Goal: Contribute content: Contribute content

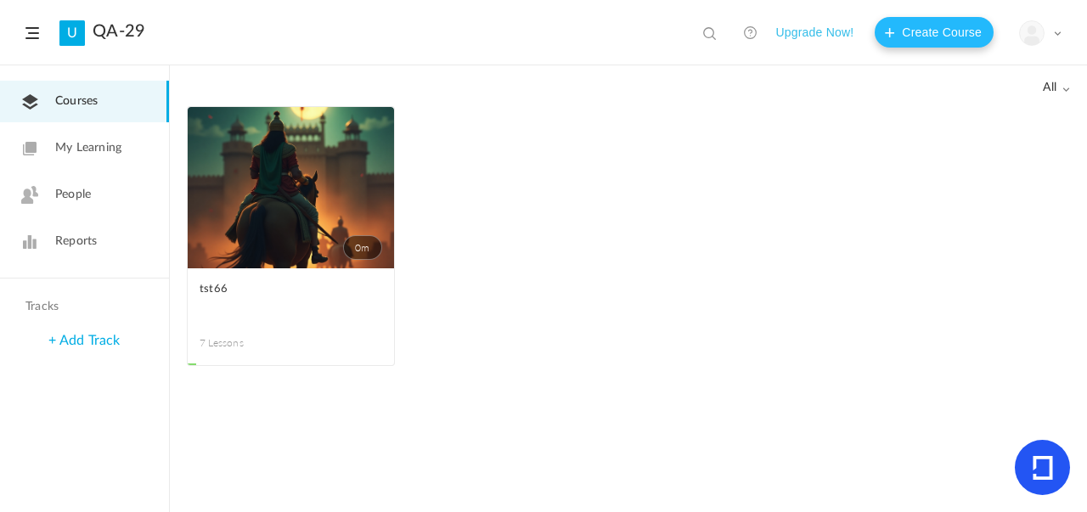
click at [940, 30] on button "Create Course" at bounding box center [934, 32] width 119 height 31
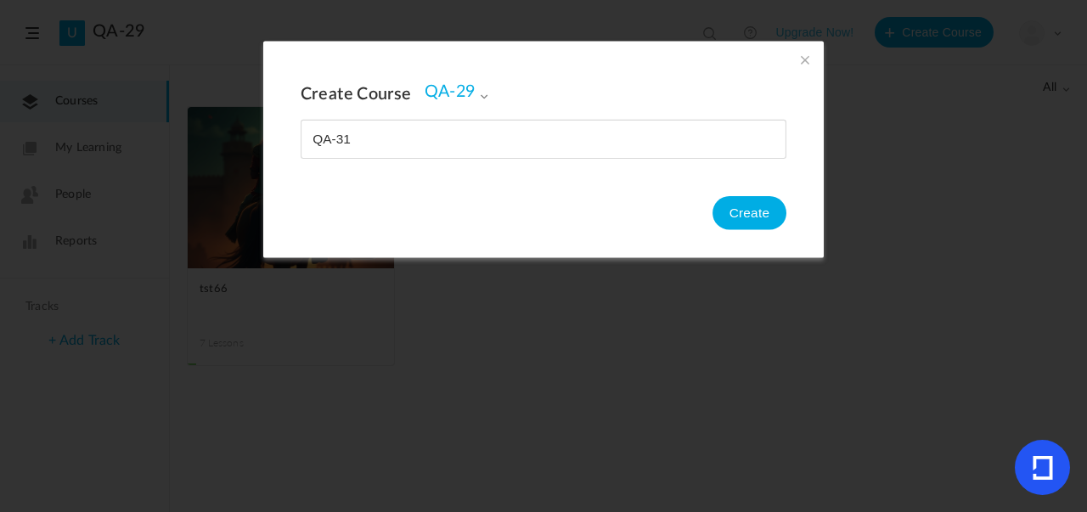
type input "QA-31"
click at [750, 222] on button "Create" at bounding box center [749, 213] width 74 height 34
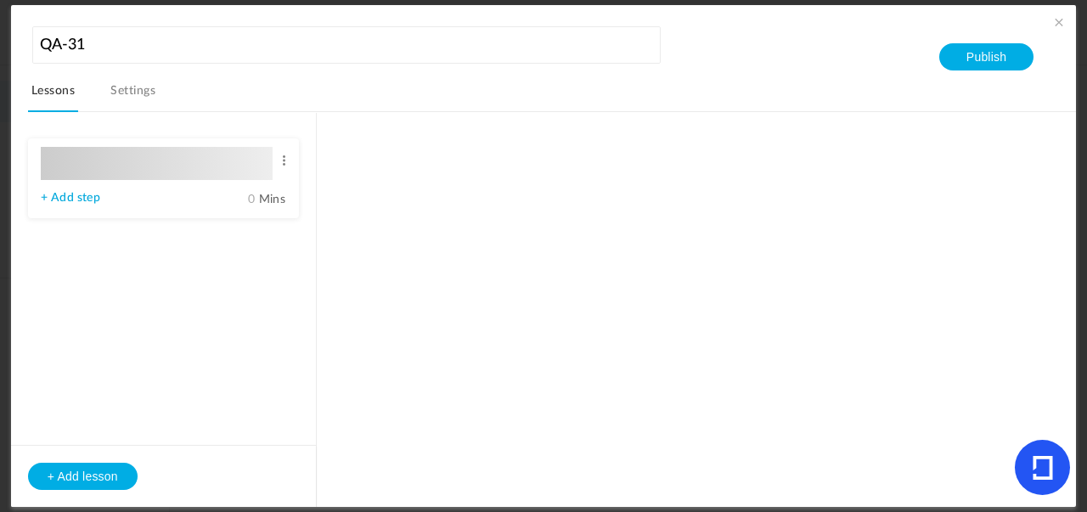
type input "Lesson 1"
type input "0"
type input "Step 1"
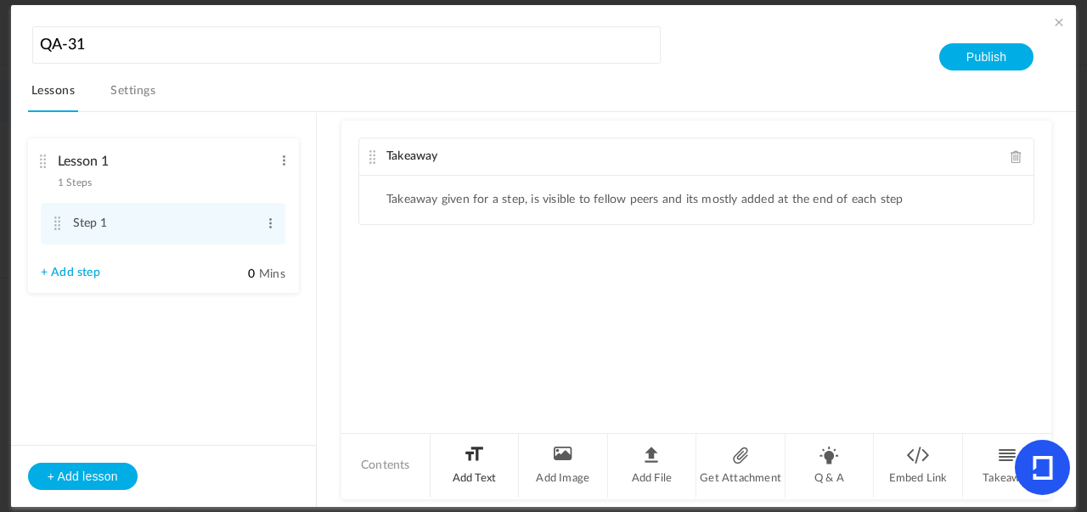
click at [470, 465] on li "Add Text" at bounding box center [475, 466] width 89 height 64
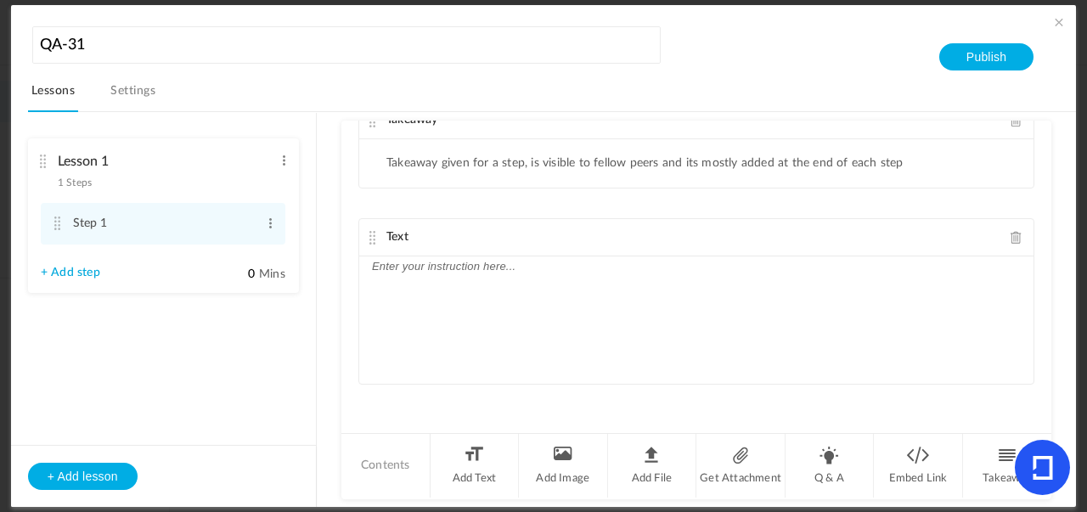
click at [449, 275] on p at bounding box center [696, 266] width 649 height 20
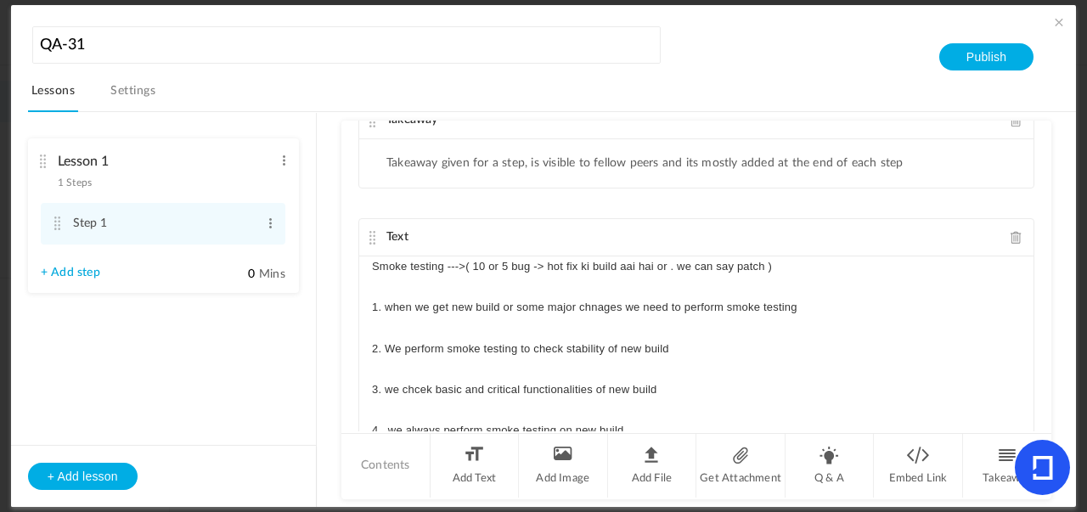
scroll to position [25, 0]
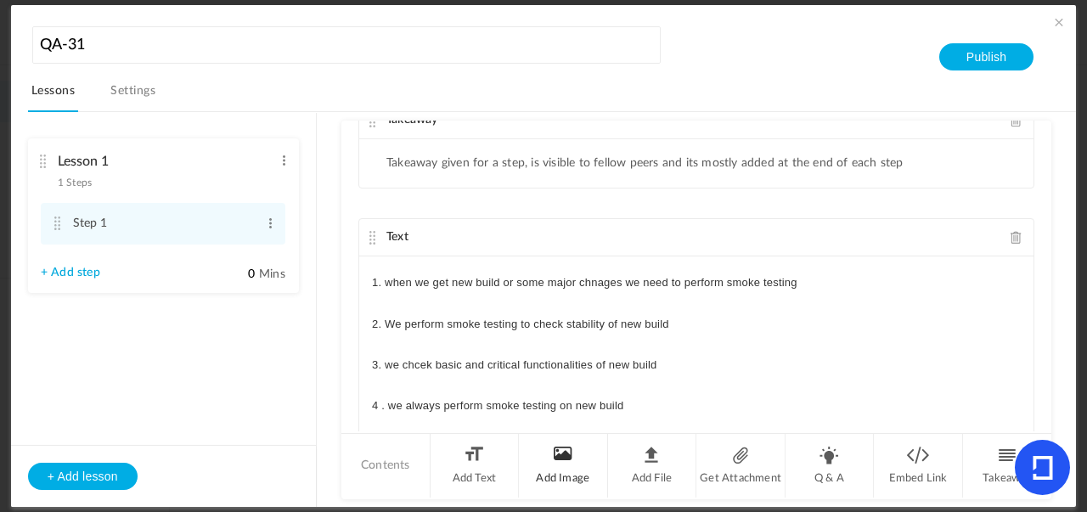
click at [554, 454] on li "Add Image" at bounding box center [563, 466] width 89 height 64
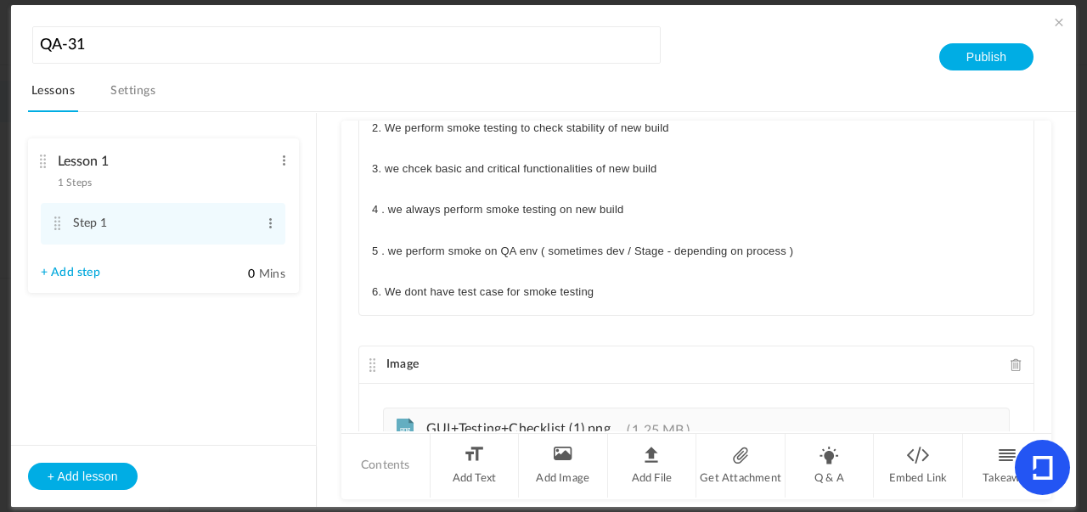
scroll to position [374, 0]
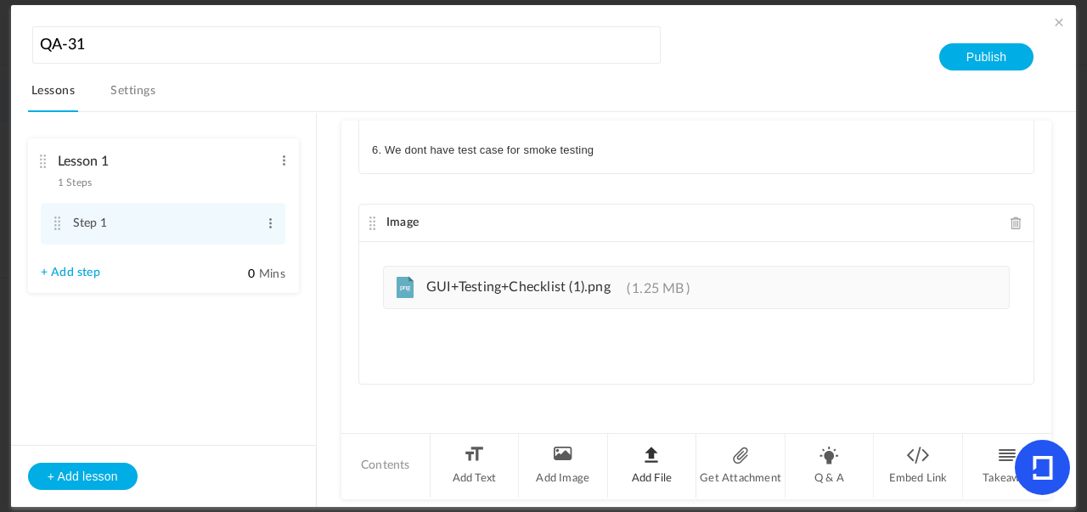
click at [649, 465] on li "Add File" at bounding box center [652, 466] width 89 height 64
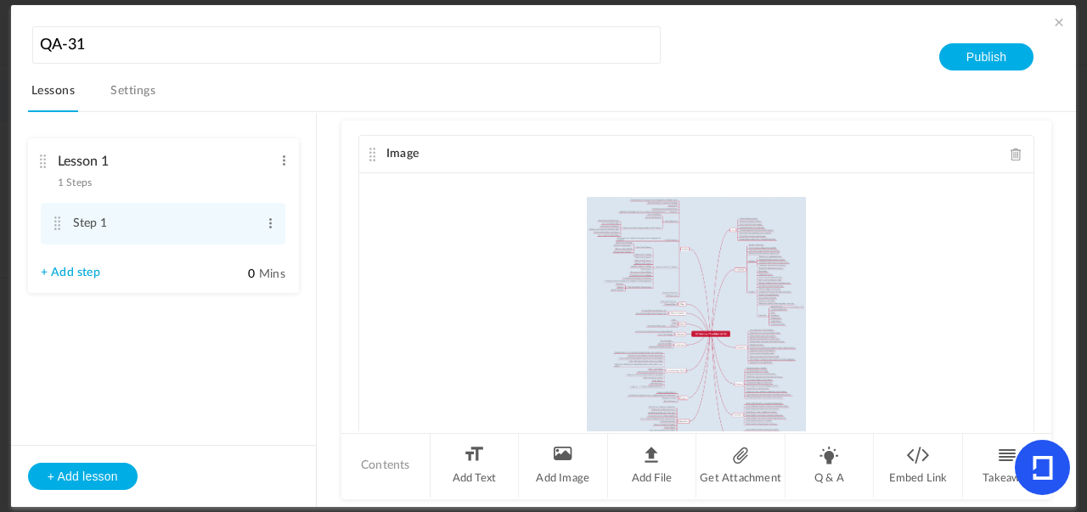
scroll to position [509, 0]
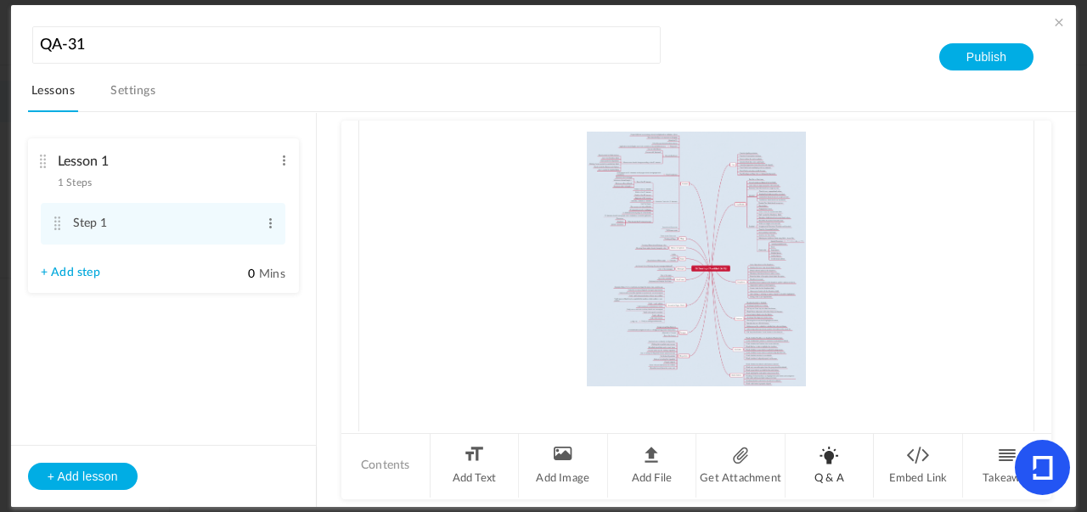
click at [825, 459] on li "Q & A" at bounding box center [830, 466] width 89 height 64
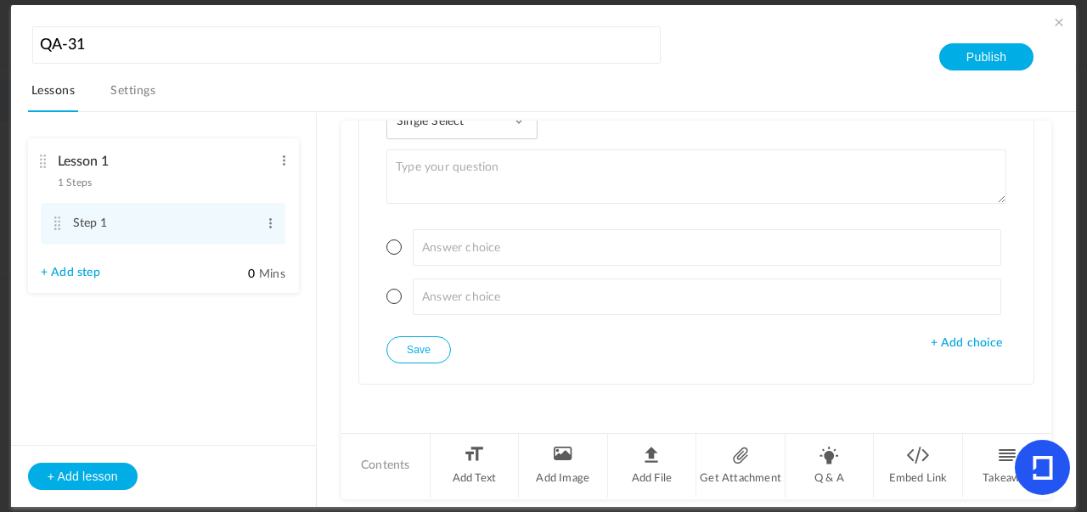
click at [456, 165] on textarea at bounding box center [696, 176] width 620 height 54
type textarea "when we perform smoke testing"
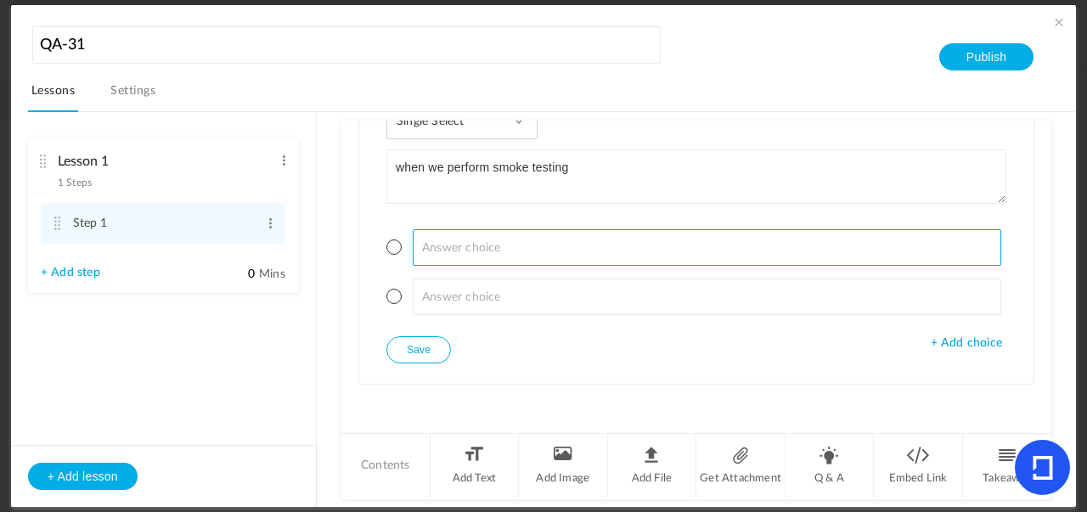
click at [432, 244] on input at bounding box center [707, 247] width 589 height 37
type input "it is last testing"
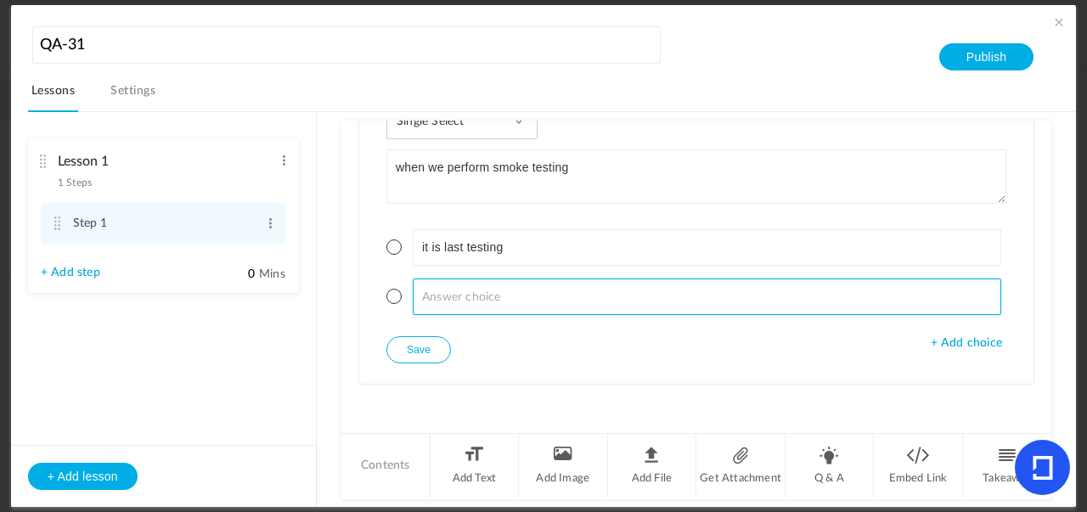
click at [465, 310] on input at bounding box center [707, 297] width 589 height 37
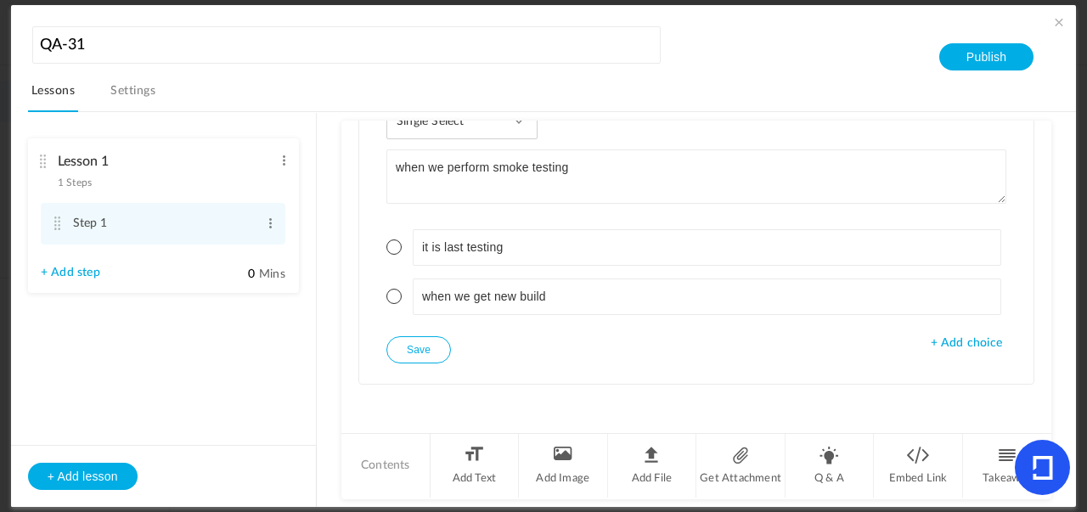
click at [970, 344] on span "+ Add choice" at bounding box center [966, 343] width 71 height 14
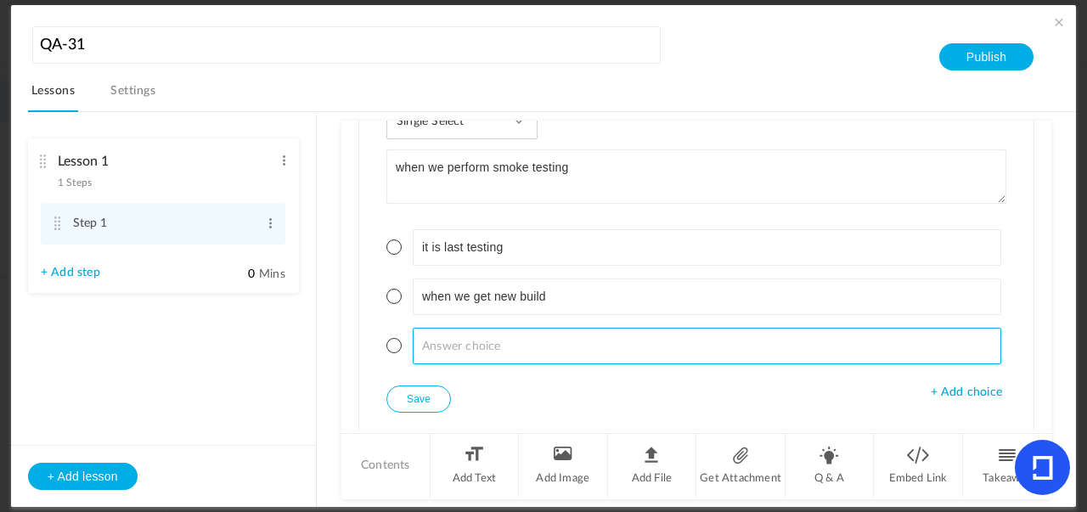
click at [547, 347] on input at bounding box center [707, 346] width 589 height 37
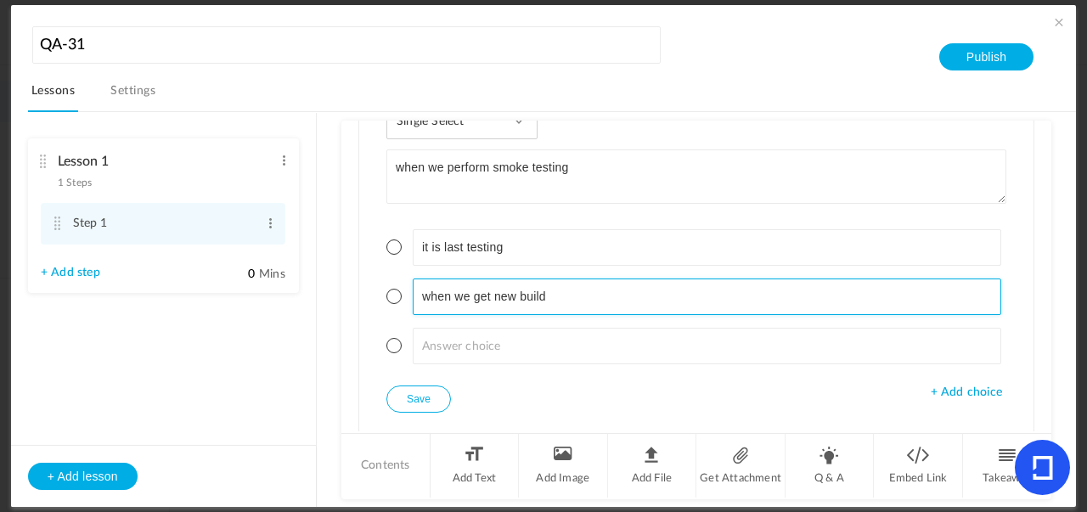
click at [556, 304] on input "when we get new build" at bounding box center [707, 297] width 589 height 37
type input "when we get new build we perform smoke testing"
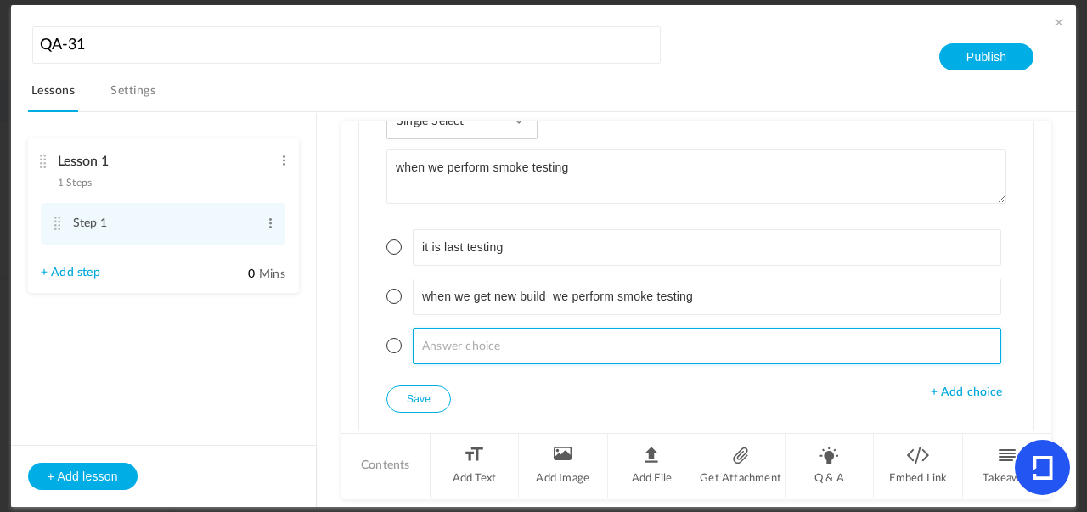
click at [526, 344] on input at bounding box center [707, 346] width 589 height 37
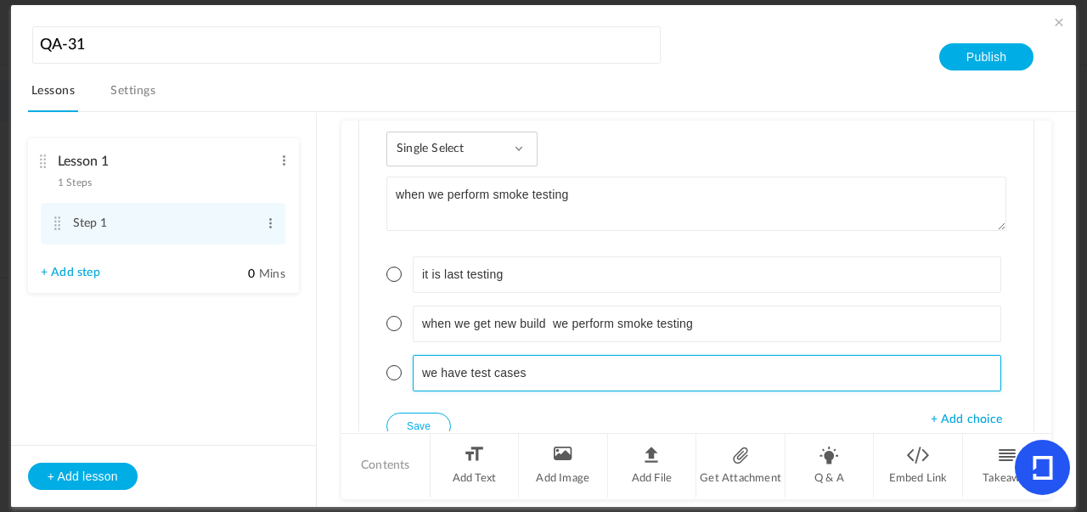
scroll to position [1118, 0]
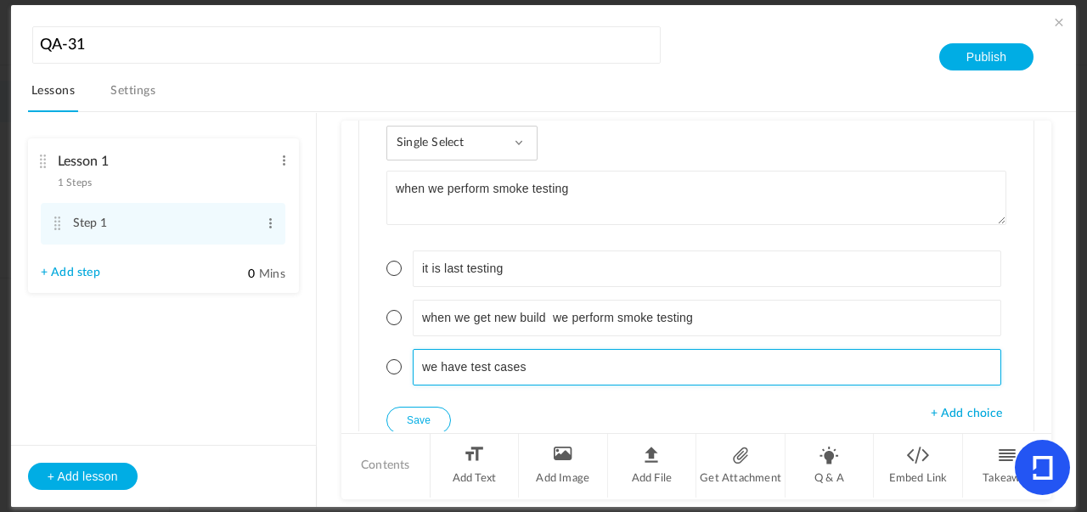
type input "we have test cases"
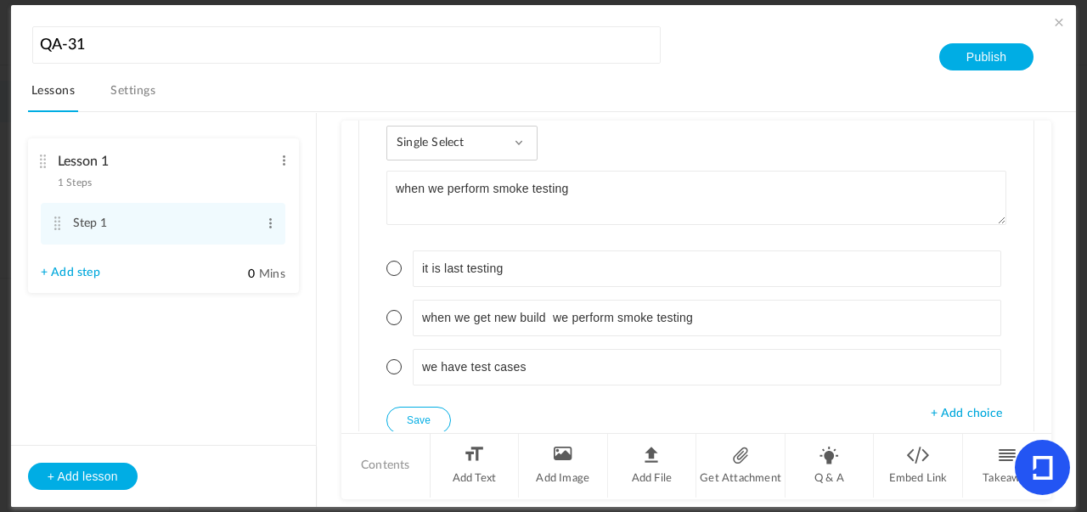
click at [390, 272] on span at bounding box center [393, 268] width 15 height 15
click at [392, 363] on span at bounding box center [393, 366] width 15 height 15
click at [391, 320] on span at bounding box center [393, 317] width 15 height 15
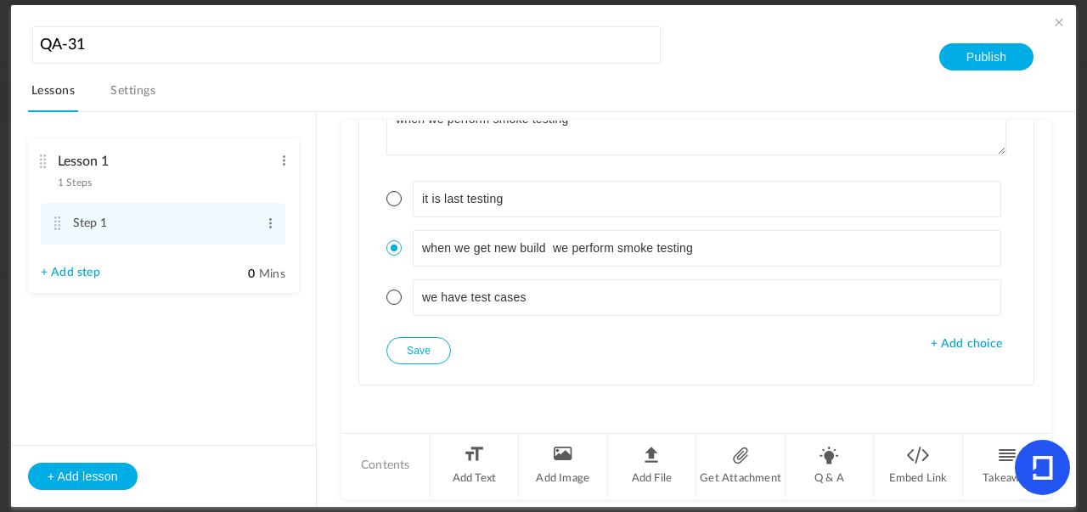
scroll to position [1189, 0]
click at [397, 357] on button "Save" at bounding box center [418, 349] width 65 height 27
click at [973, 49] on button "Publish" at bounding box center [986, 56] width 94 height 27
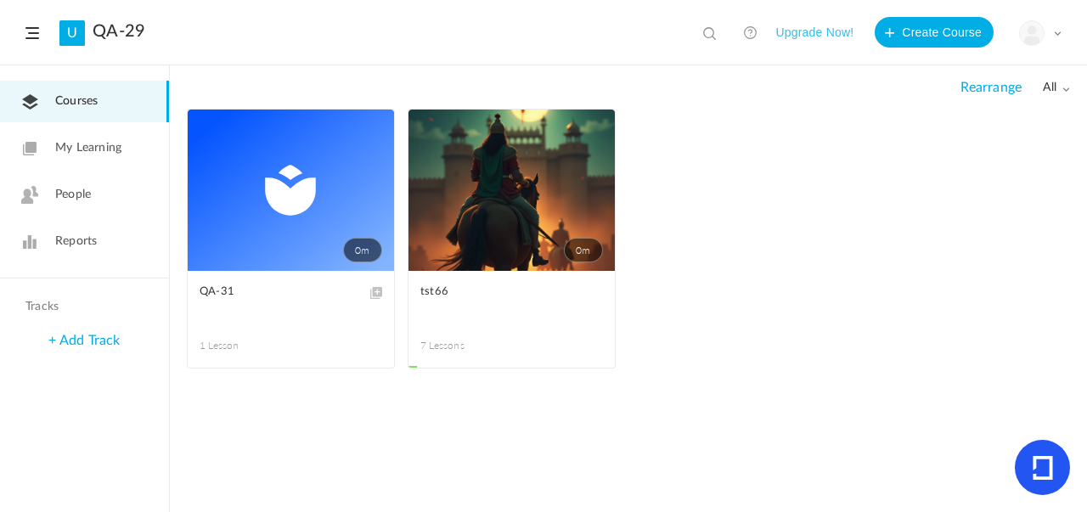
click at [261, 154] on link "0m" at bounding box center [291, 190] width 206 height 161
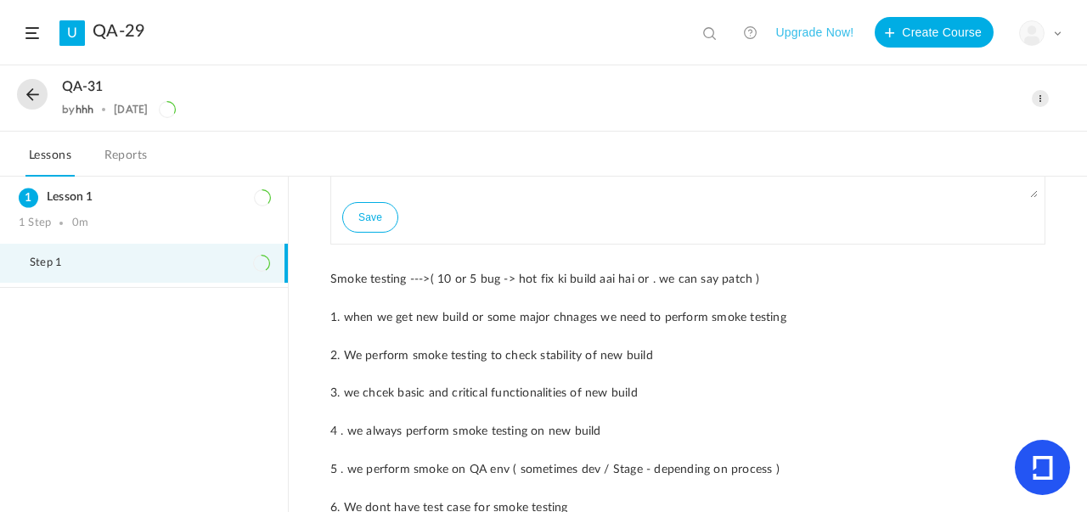
scroll to position [147, 0]
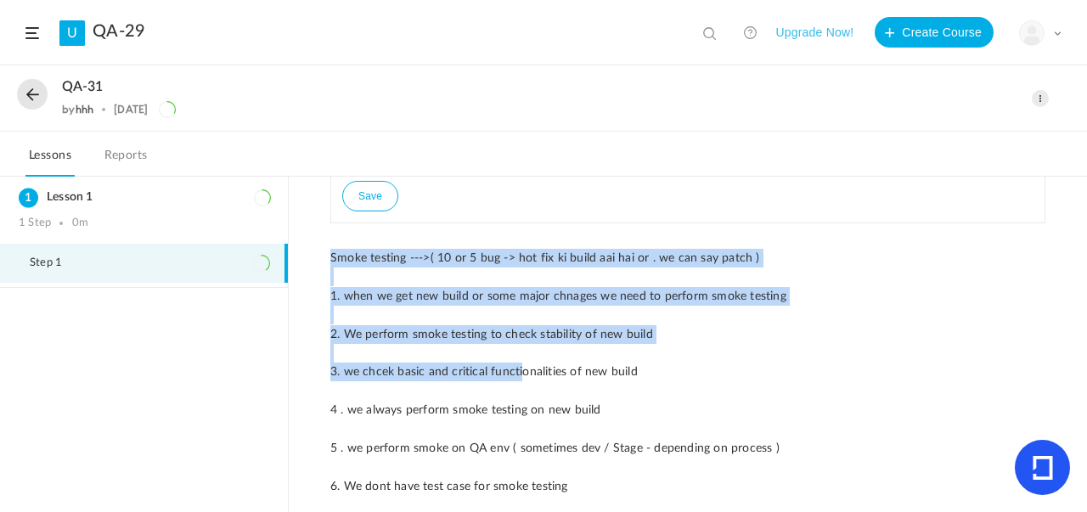
drag, startPoint x: 324, startPoint y: 256, endPoint x: 516, endPoint y: 372, distance: 224.0
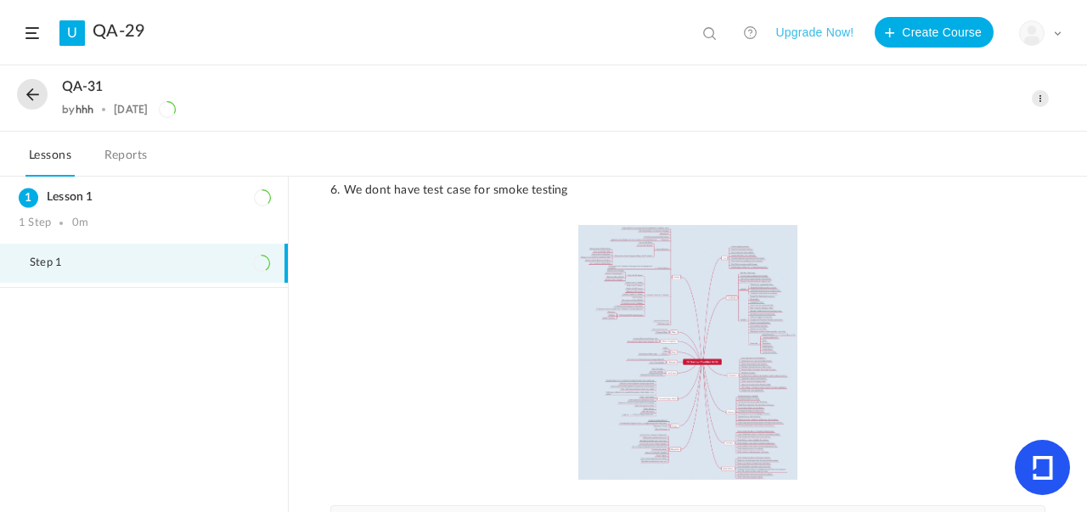
scroll to position [446, 0]
click at [635, 331] on img at bounding box center [687, 349] width 715 height 255
click at [695, 332] on img at bounding box center [687, 349] width 715 height 255
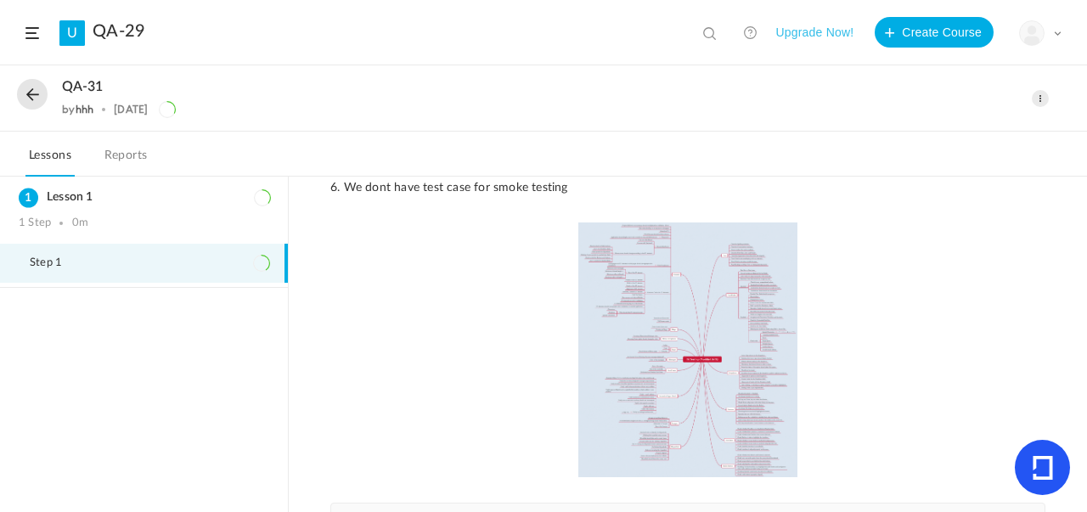
click at [695, 332] on img at bounding box center [687, 349] width 715 height 255
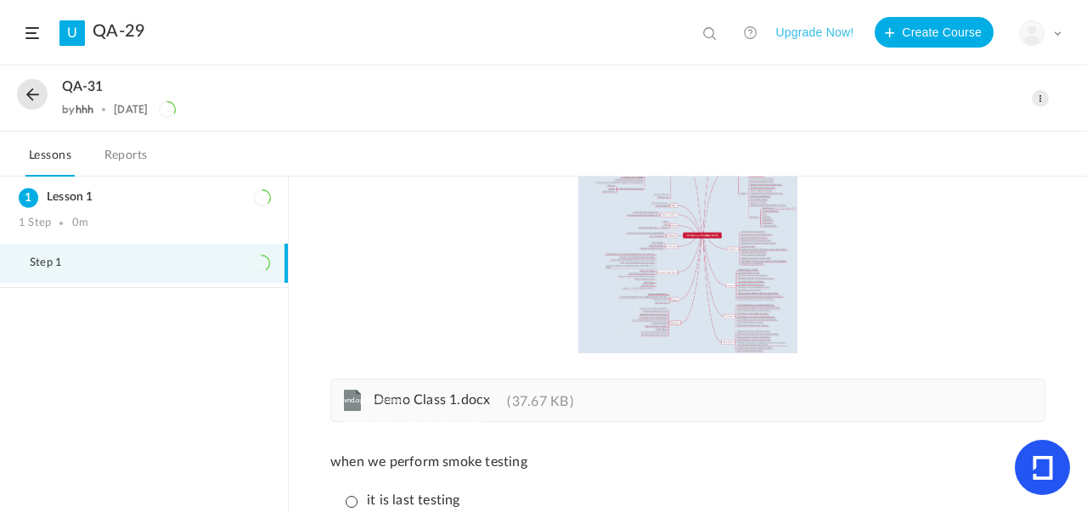
click at [695, 284] on img at bounding box center [687, 226] width 715 height 255
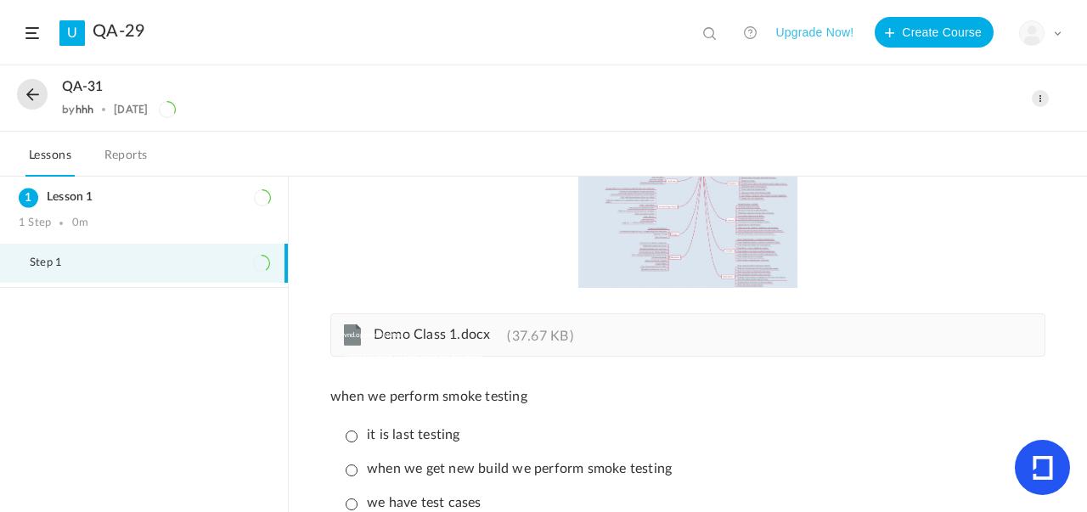
scroll to position [637, 0]
click at [459, 332] on span "Demo Class 1.docx" at bounding box center [432, 333] width 116 height 14
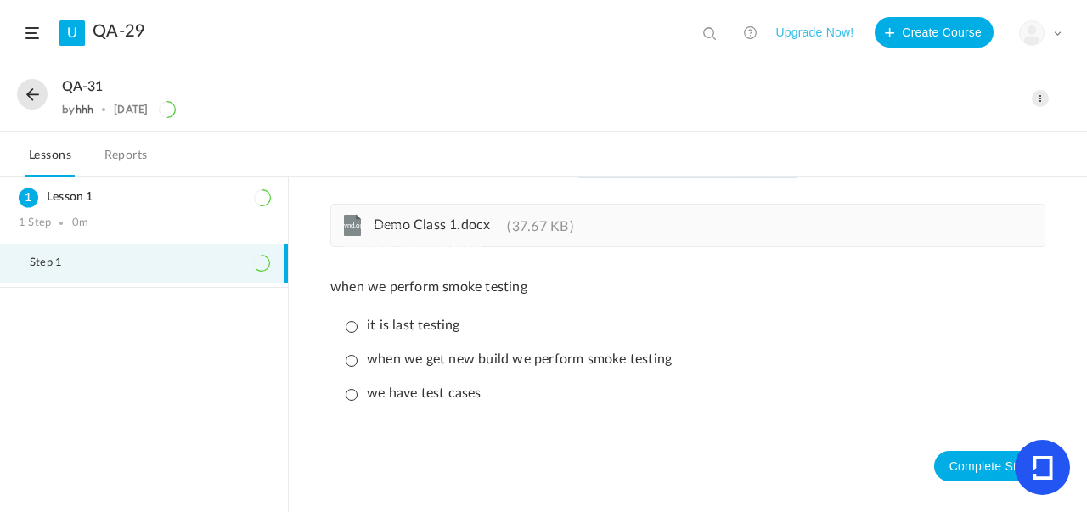
scroll to position [780, 0]
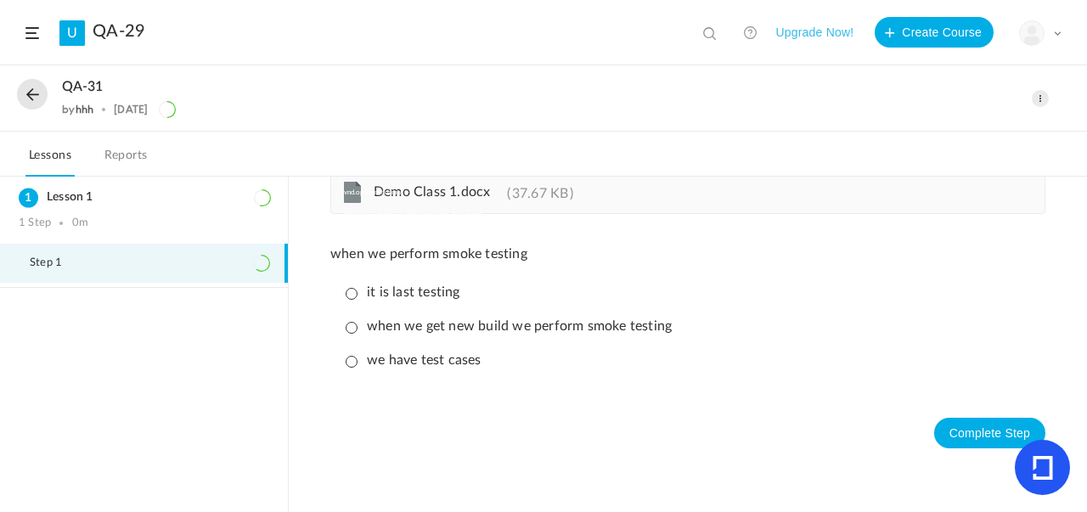
click at [346, 296] on p "it is last testing" at bounding box center [403, 292] width 115 height 16
click at [963, 423] on button "Complete Step" at bounding box center [989, 433] width 111 height 31
click at [377, 325] on p "when we get new build we perform smoke testing" at bounding box center [509, 326] width 326 height 16
click at [985, 431] on button "Complete Step" at bounding box center [989, 433] width 111 height 31
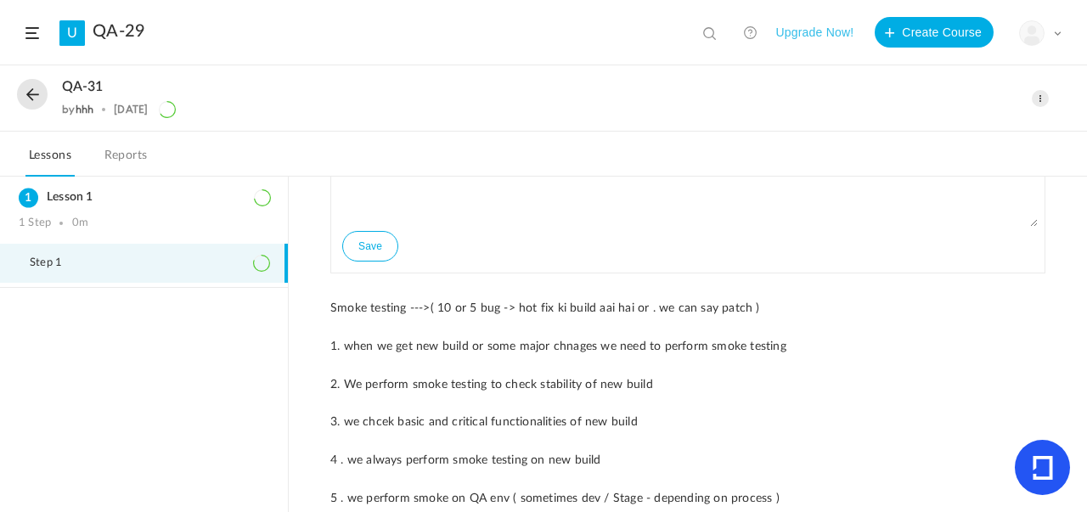
scroll to position [96, 0]
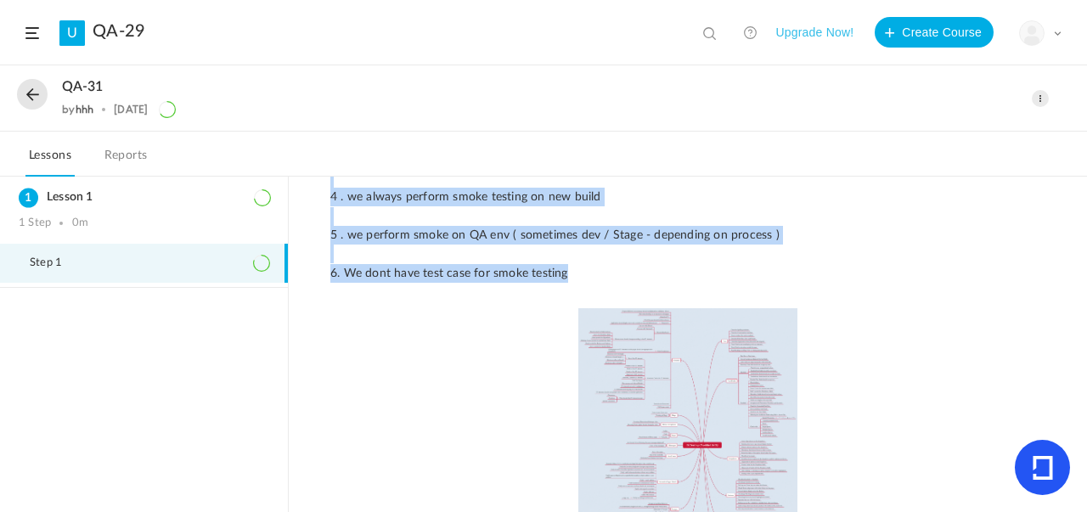
scroll to position [366, 0]
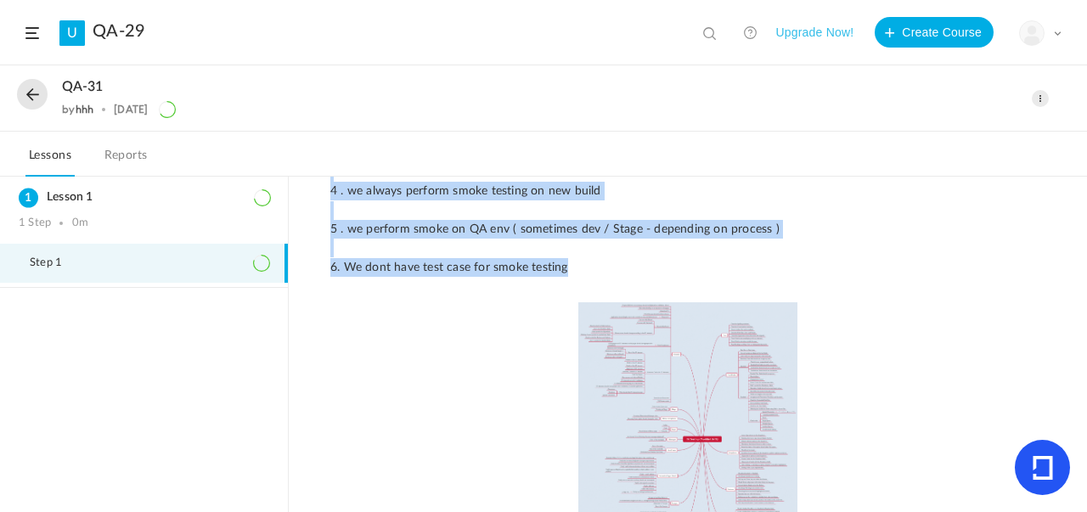
drag, startPoint x: 326, startPoint y: 308, endPoint x: 620, endPoint y: 267, distance: 296.6
click at [620, 267] on div "Save Smoke testing --->( 10 or 5 bug -> hot fix ki build aai hai or . we can sa…" at bounding box center [687, 362] width 749 height 1029
copy p "Smoke testing --->( 10 or 5 bug -> hot fix ki build aai hai or . we can say pat…"
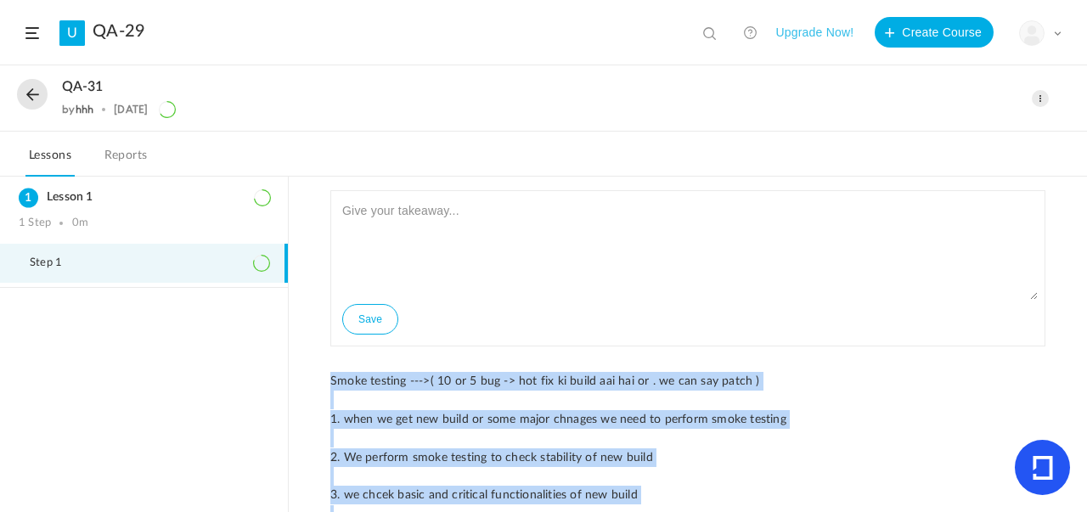
scroll to position [0, 0]
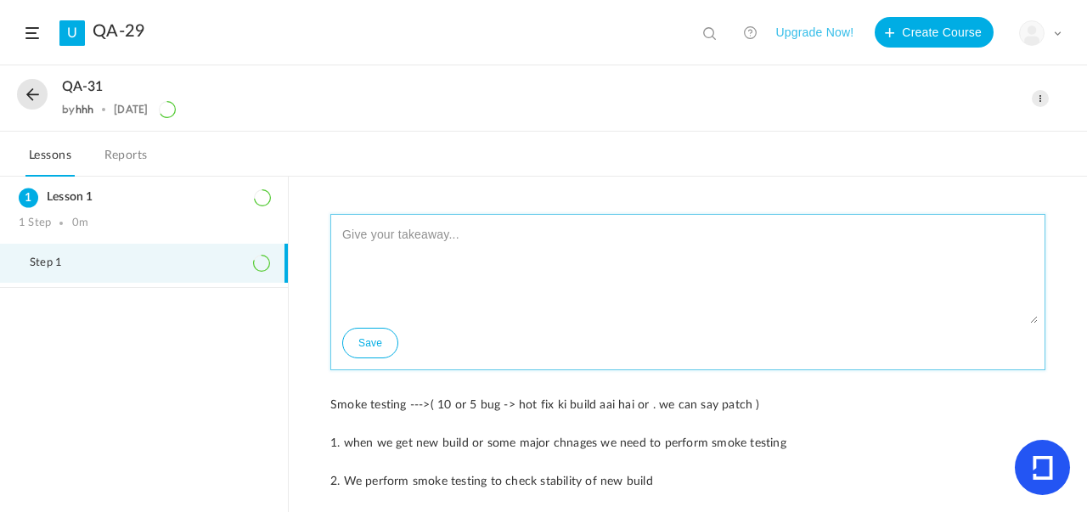
click at [526, 245] on textarea at bounding box center [688, 273] width 700 height 102
paste textarea "Smoke testing --->( 10 or 5 bug -> hot fix ki build aai hai or . we can say pat…"
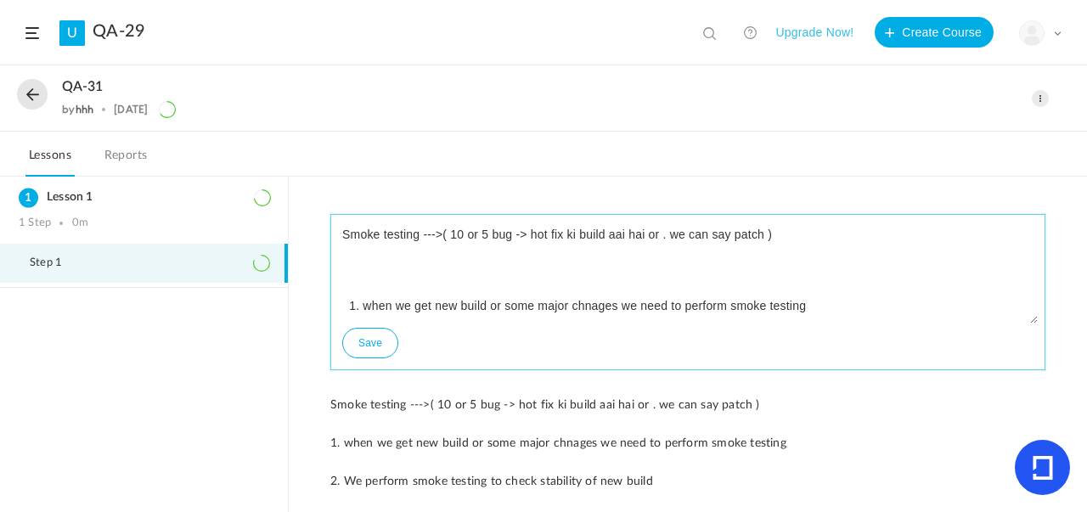
scroll to position [346, 0]
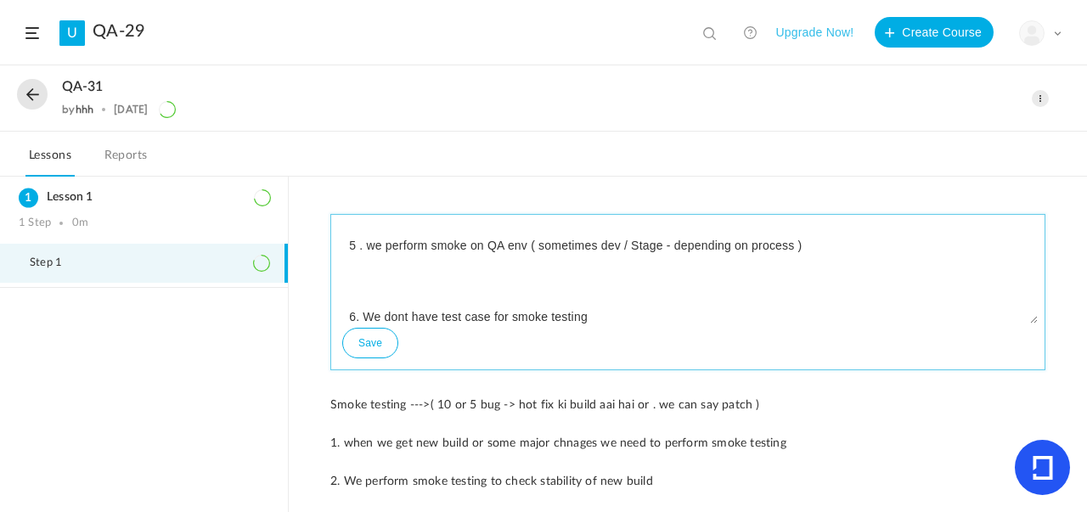
type textarea "Smoke testing --->( 10 or 5 bug -> hot fix ki build aai hai or . we can say pat…"
click at [369, 354] on button "Save" at bounding box center [370, 343] width 56 height 31
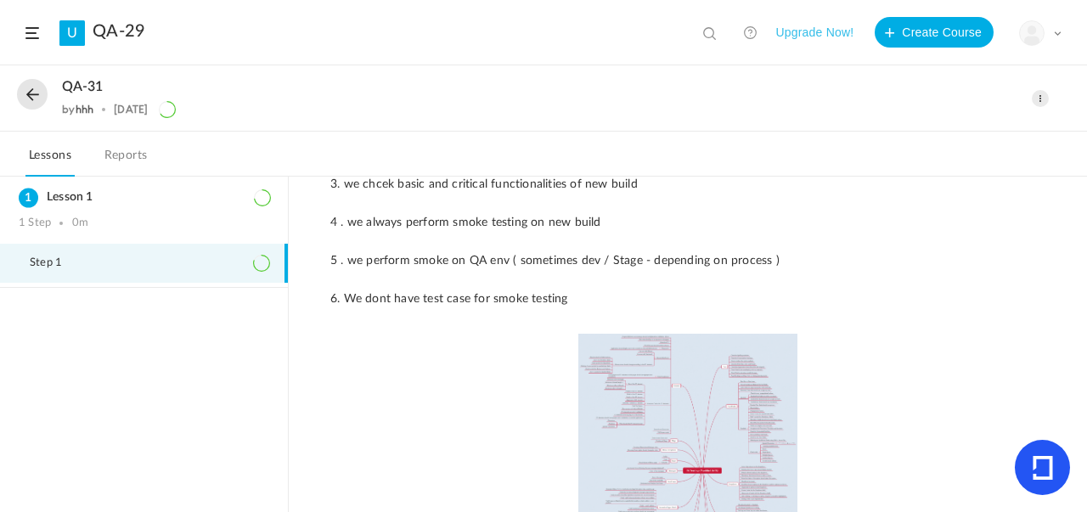
scroll to position [780, 0]
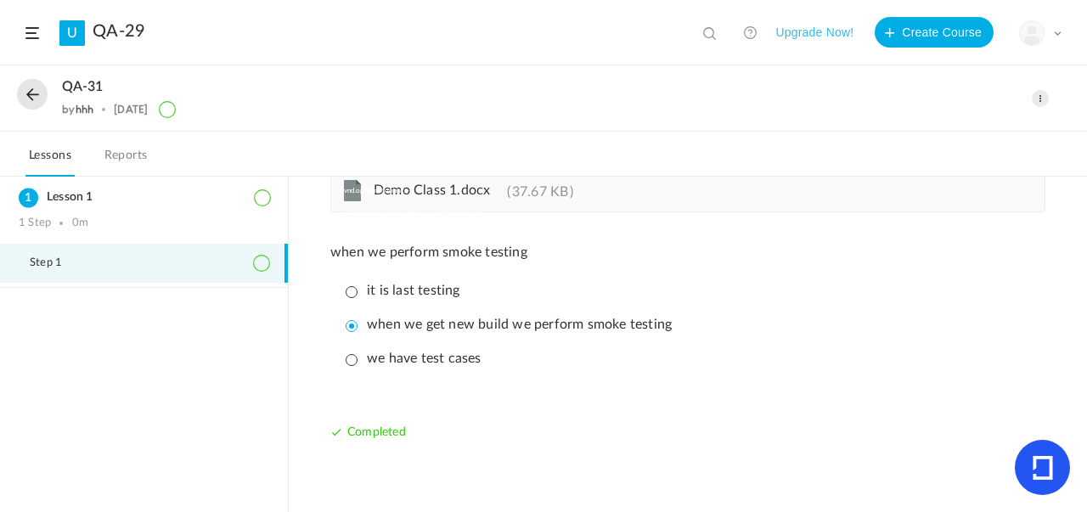
click at [355, 292] on p "it is last testing" at bounding box center [403, 291] width 115 height 16
